Goal: Find contact information: Find contact information

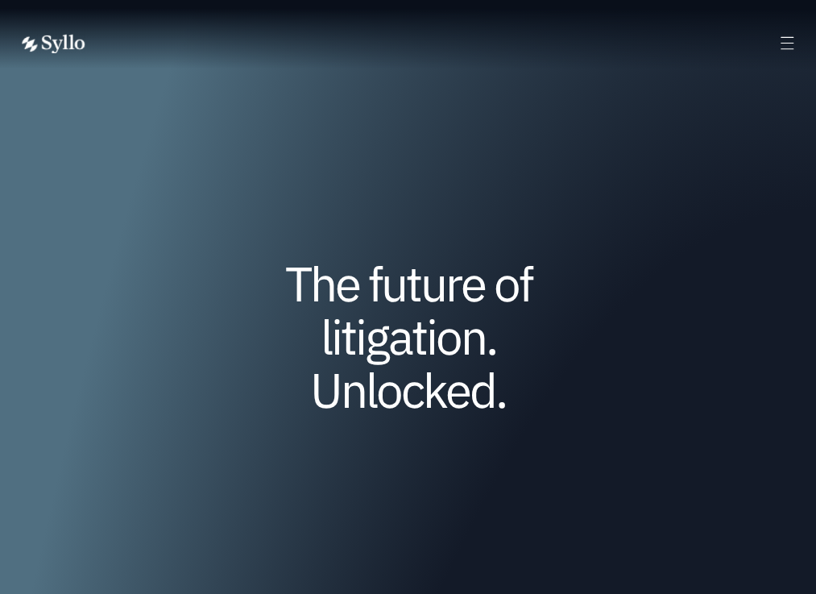
click at [0, 0] on span "OUR TEAM" at bounding box center [0, 0] width 0 height 0
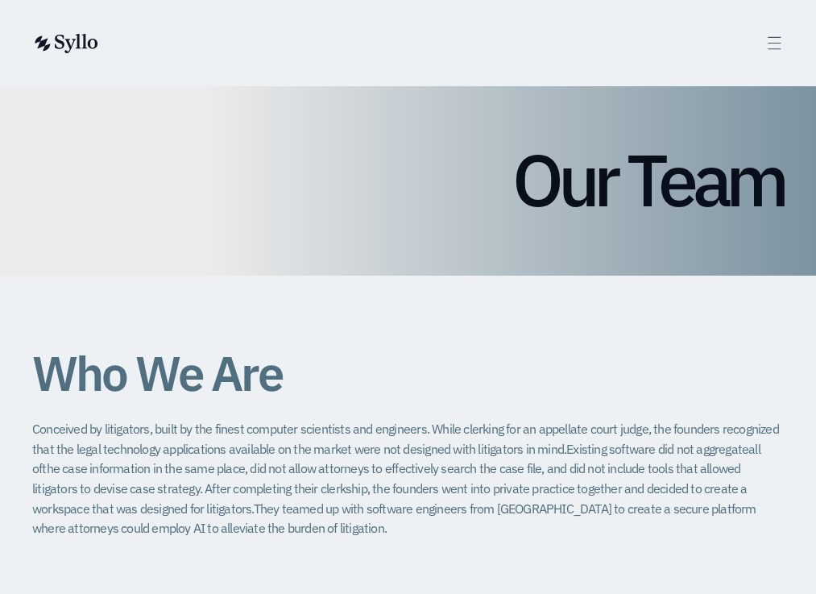
click at [0, 0] on span "Contact" at bounding box center [0, 0] width 0 height 0
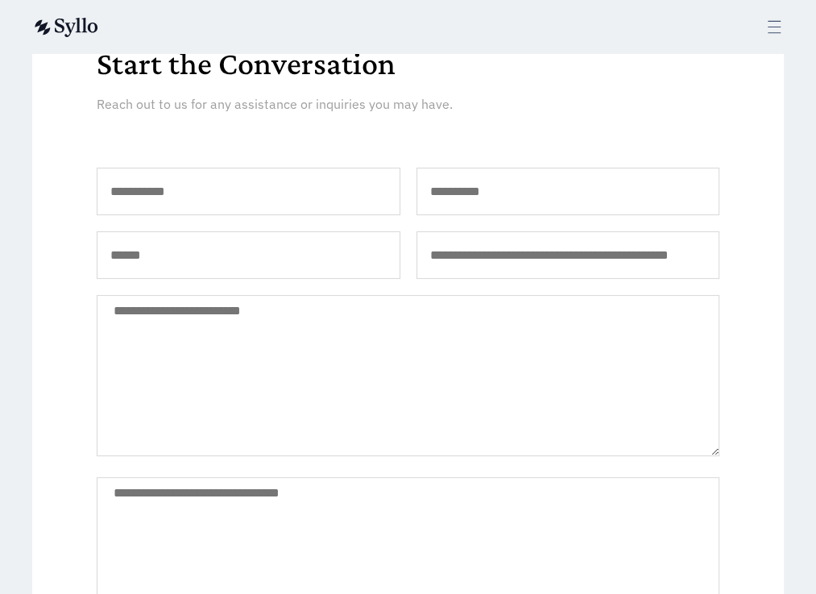
scroll to position [242, 0]
